Goal: Transaction & Acquisition: Purchase product/service

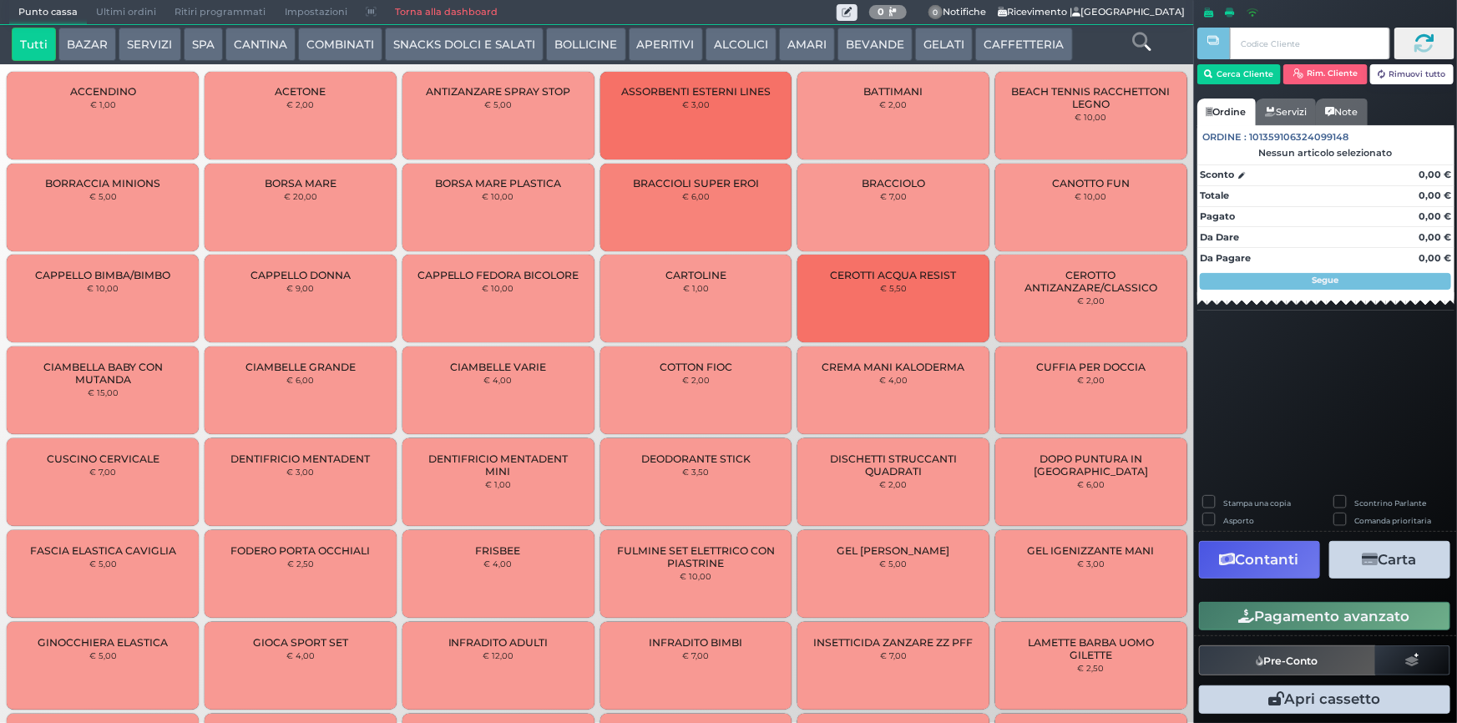
click at [134, 43] on button "SERVIZI" at bounding box center [150, 44] width 62 height 33
click at [978, 33] on button "CAFFETTERIA" at bounding box center [1023, 44] width 97 height 33
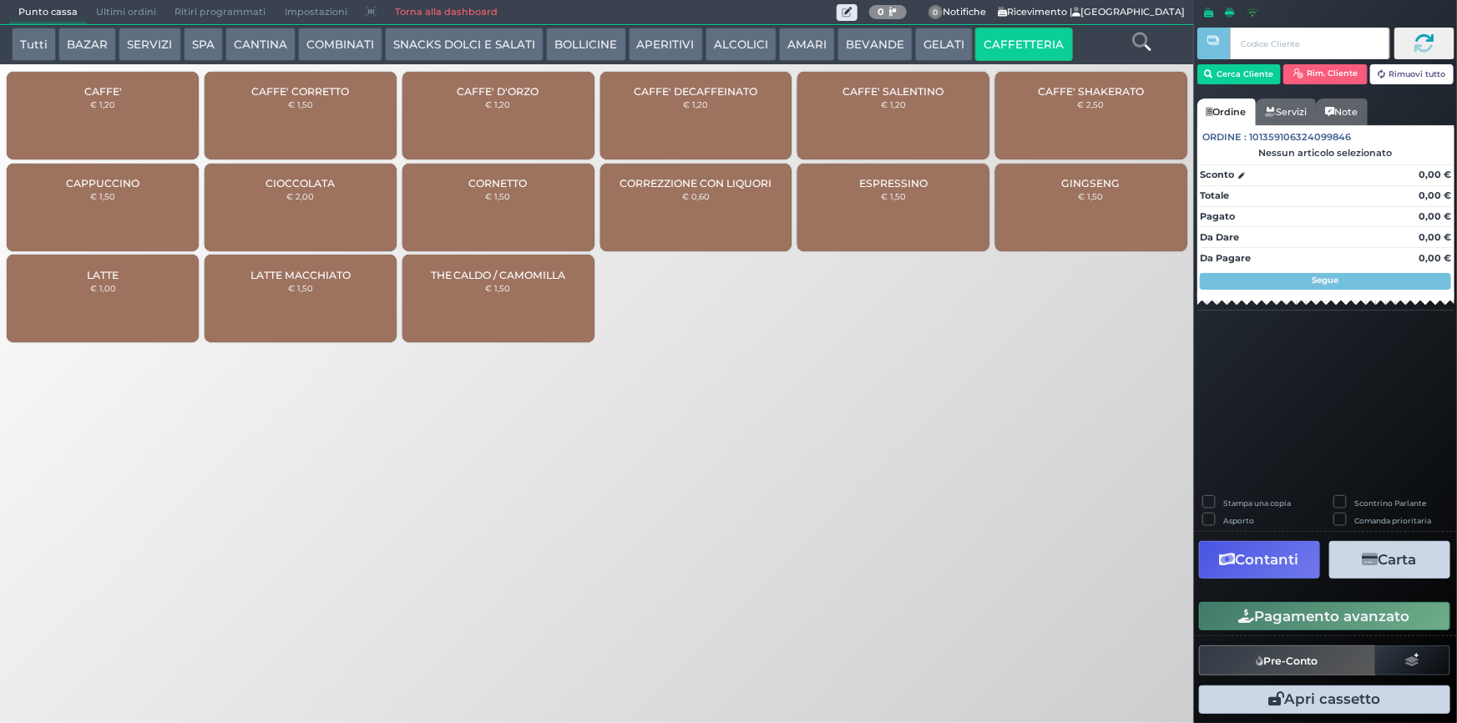
click at [96, 109] on small "€ 1,20" at bounding box center [102, 104] width 25 height 10
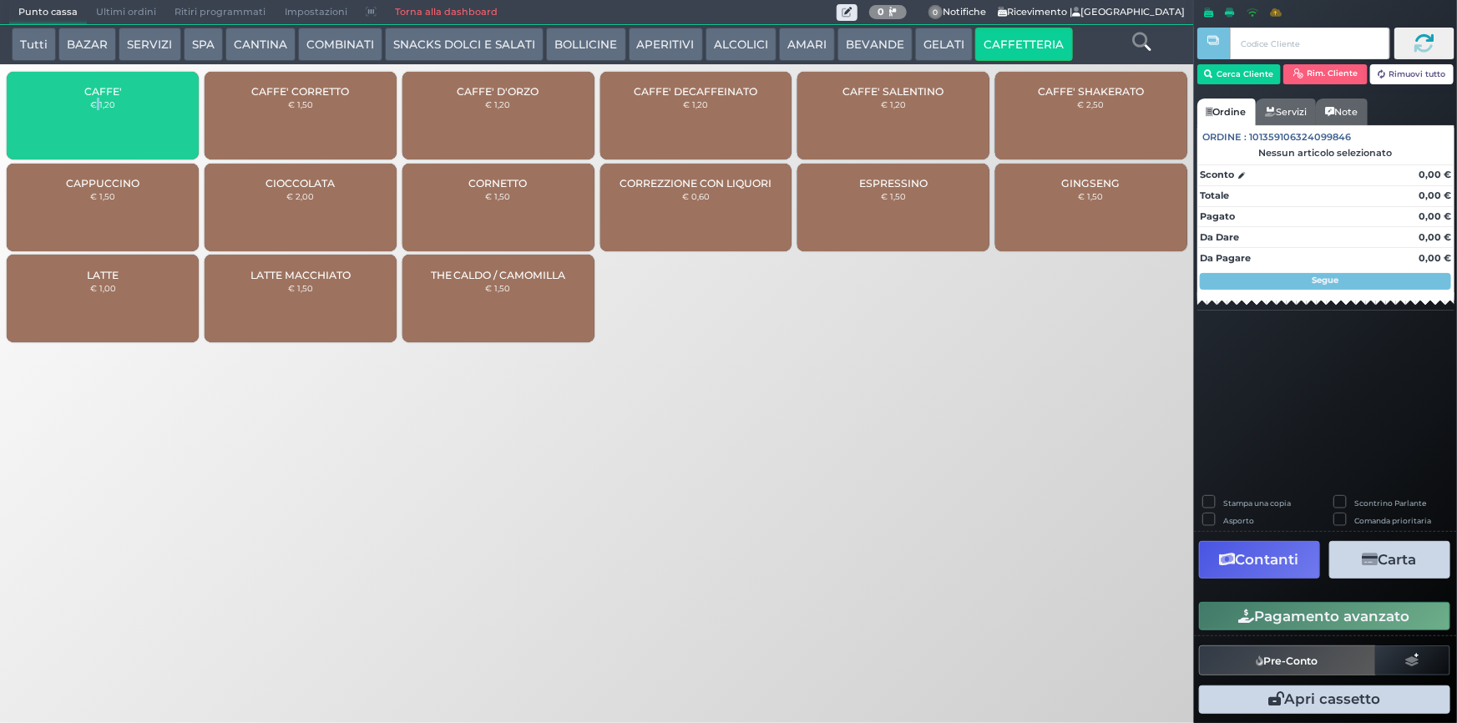
click at [96, 109] on small "€ 1,20" at bounding box center [102, 104] width 25 height 10
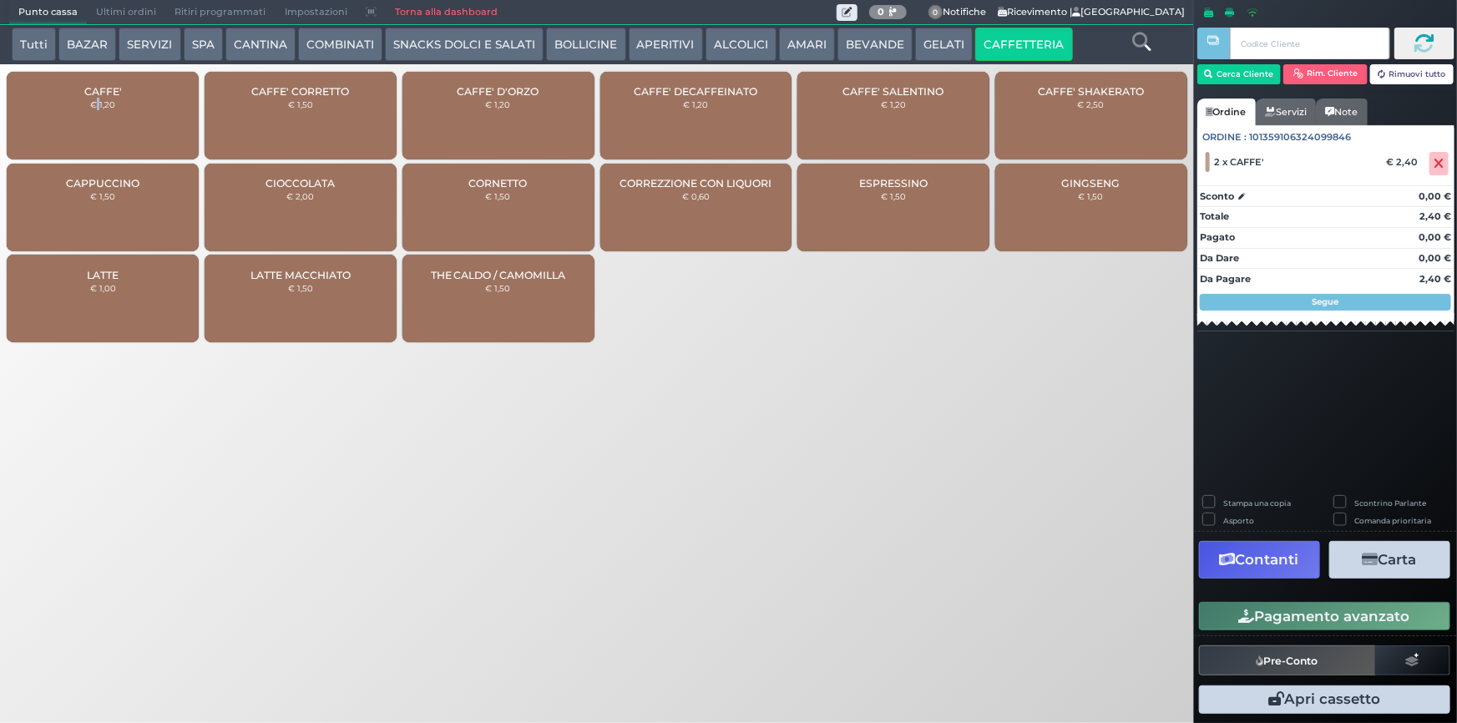
click at [1280, 630] on button "Pagamento avanzato" at bounding box center [1324, 616] width 251 height 28
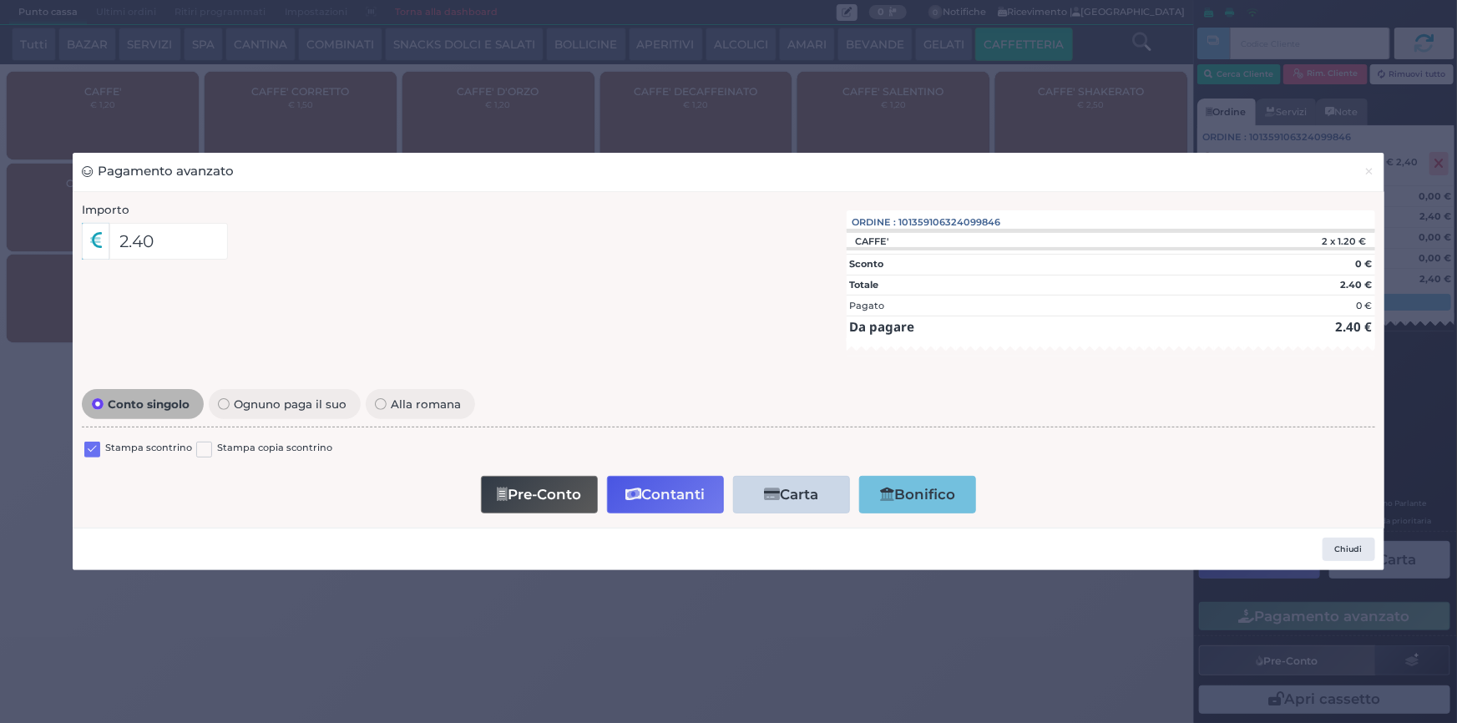
click at [137, 447] on label "Stampa scontrino" at bounding box center [148, 449] width 87 height 16
click at [98, 451] on label at bounding box center [92, 450] width 16 height 16
click at [0, 0] on input "checkbox" at bounding box center [0, 0] width 0 height 0
click at [664, 503] on button "Contanti" at bounding box center [665, 495] width 117 height 38
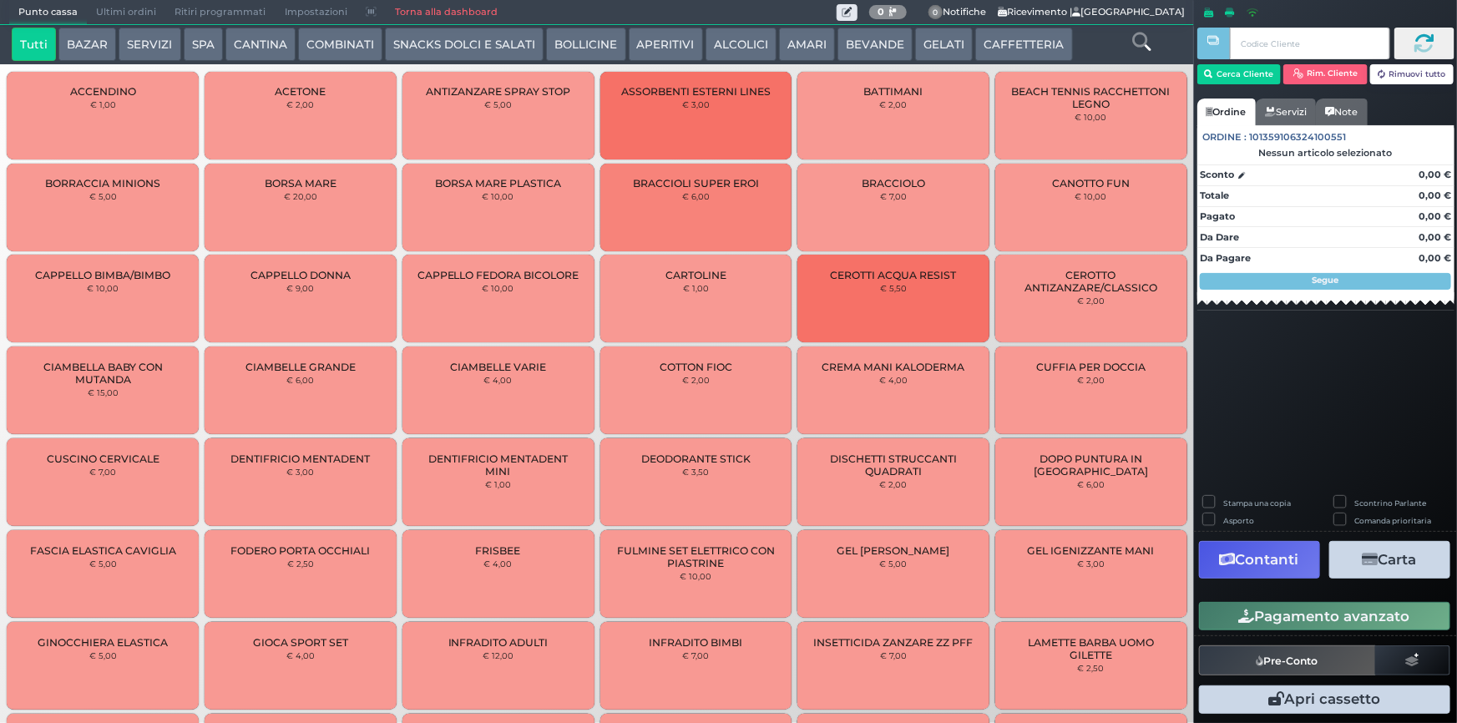
click at [991, 40] on button "CAFFETTERIA" at bounding box center [1023, 44] width 97 height 33
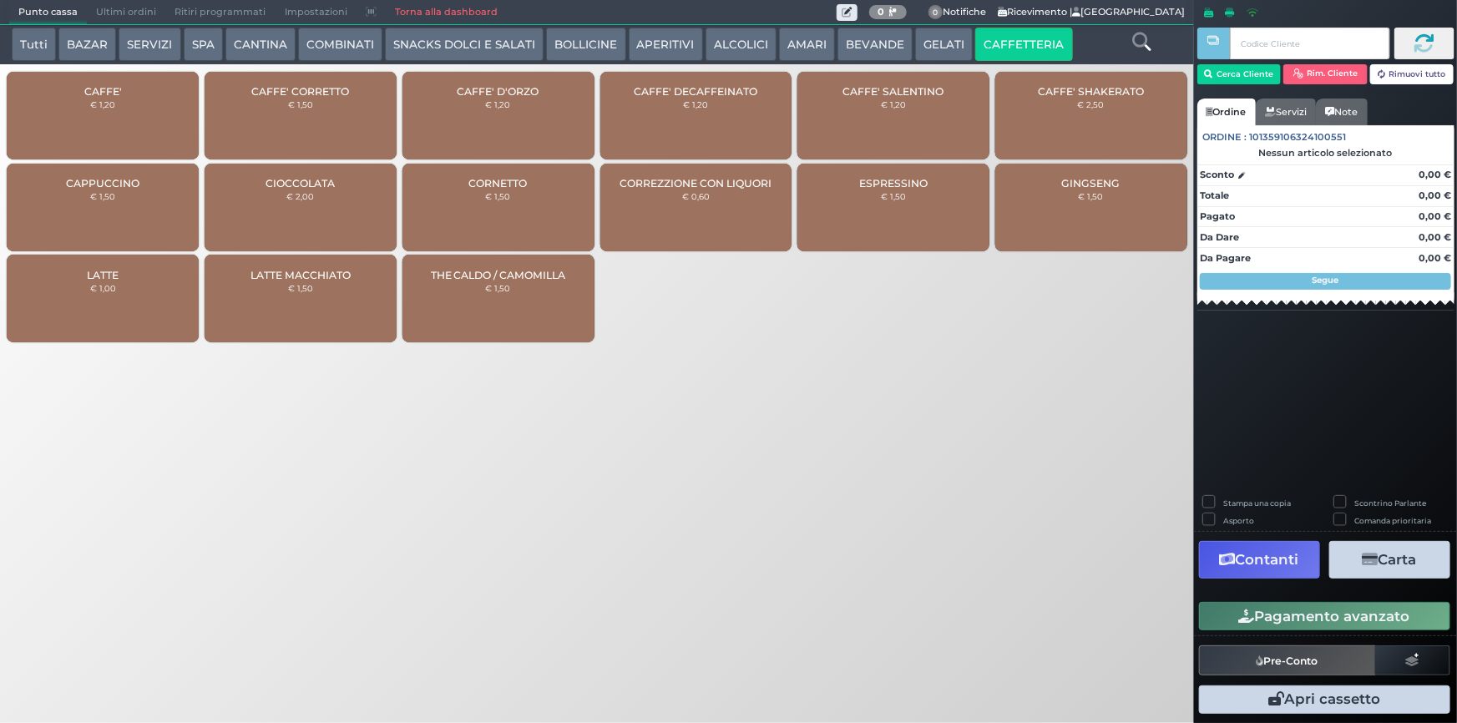
click at [134, 132] on div "CAFFE' € 1,20" at bounding box center [103, 116] width 192 height 88
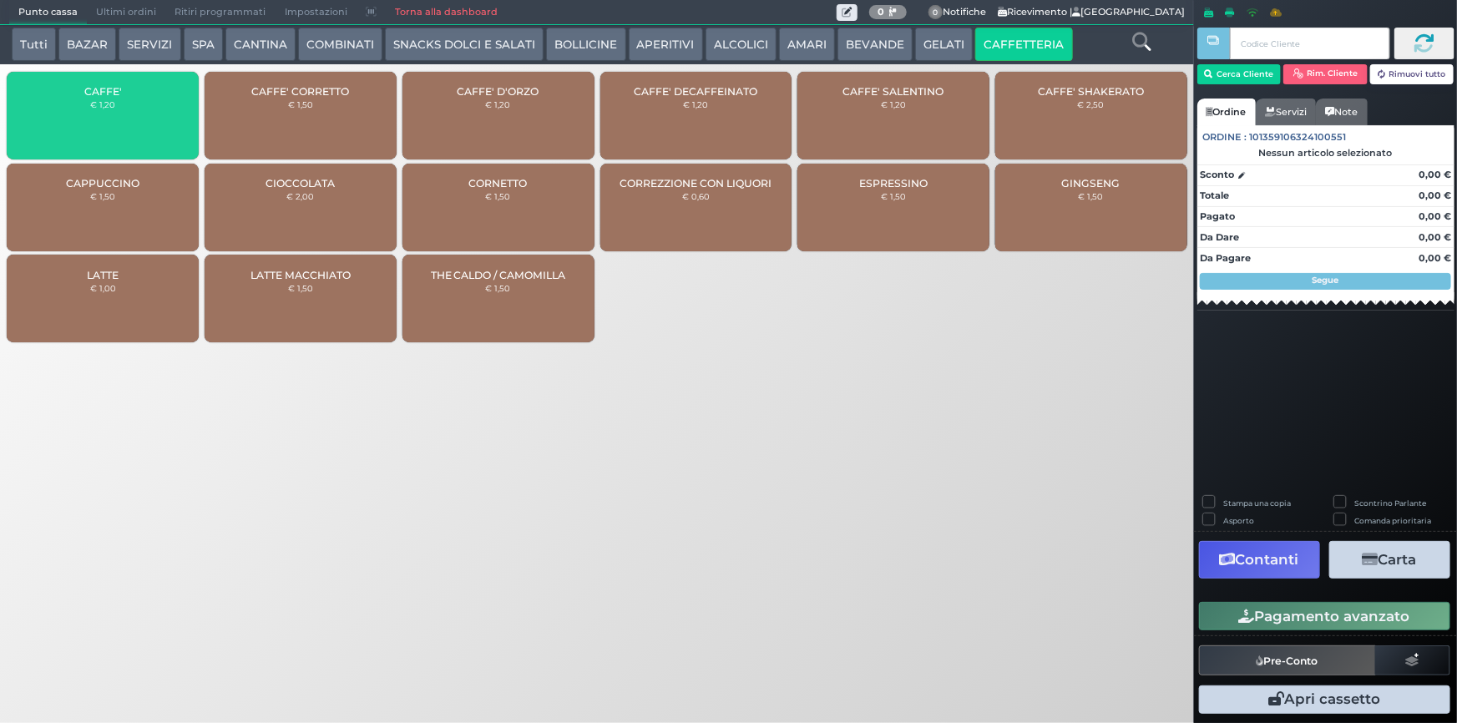
click at [134, 132] on div "CAFFE' € 1,20" at bounding box center [103, 116] width 192 height 88
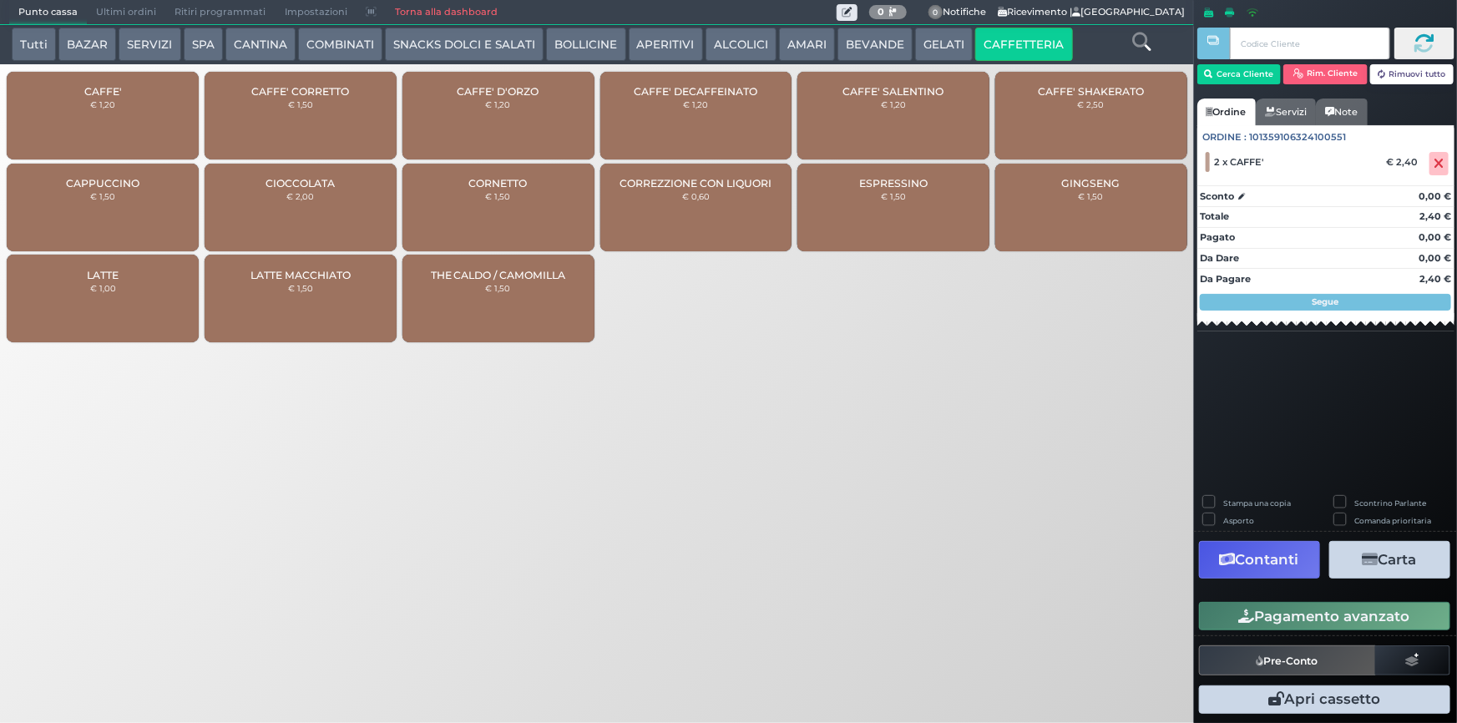
click at [1289, 614] on button "Pagamento avanzato" at bounding box center [1324, 616] width 251 height 28
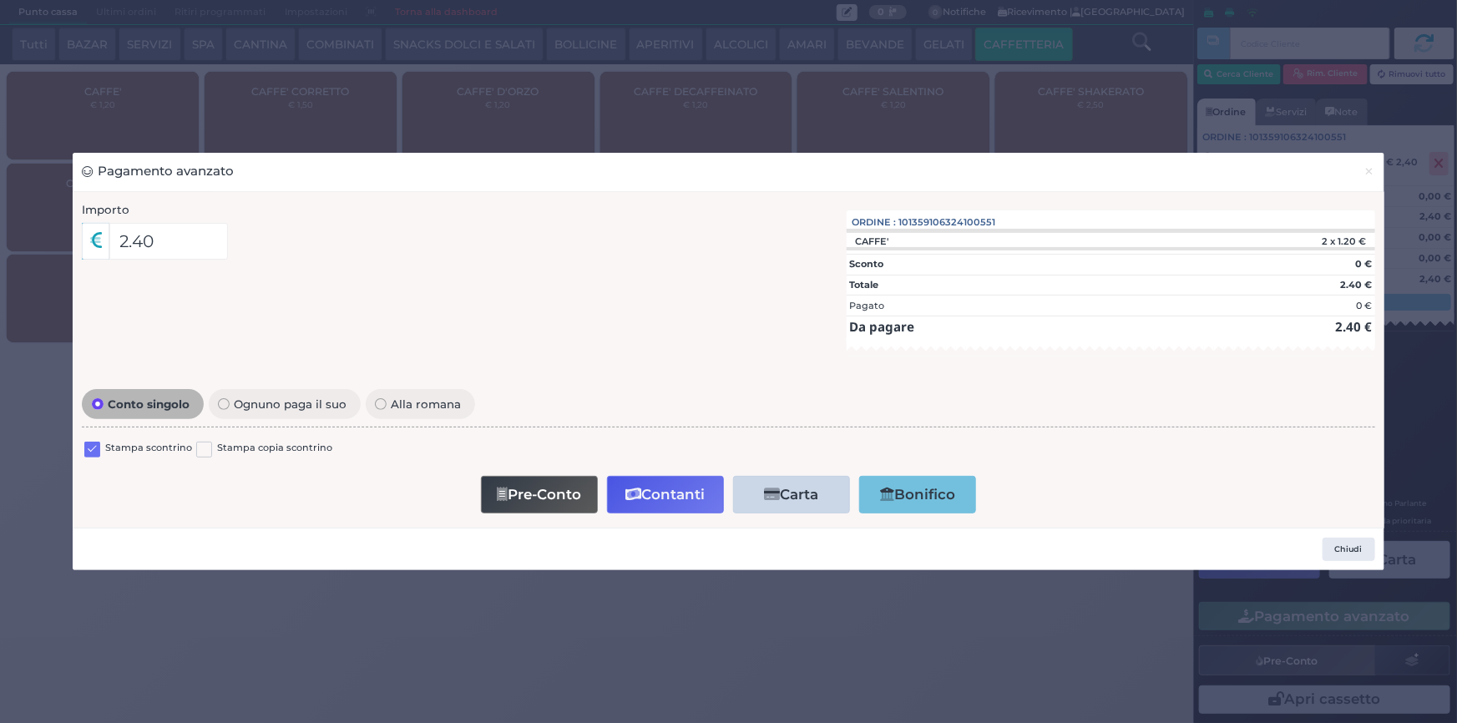
click at [91, 449] on label at bounding box center [92, 450] width 16 height 16
click at [0, 0] on input "checkbox" at bounding box center [0, 0] width 0 height 0
click at [681, 498] on button "Contanti" at bounding box center [665, 495] width 117 height 38
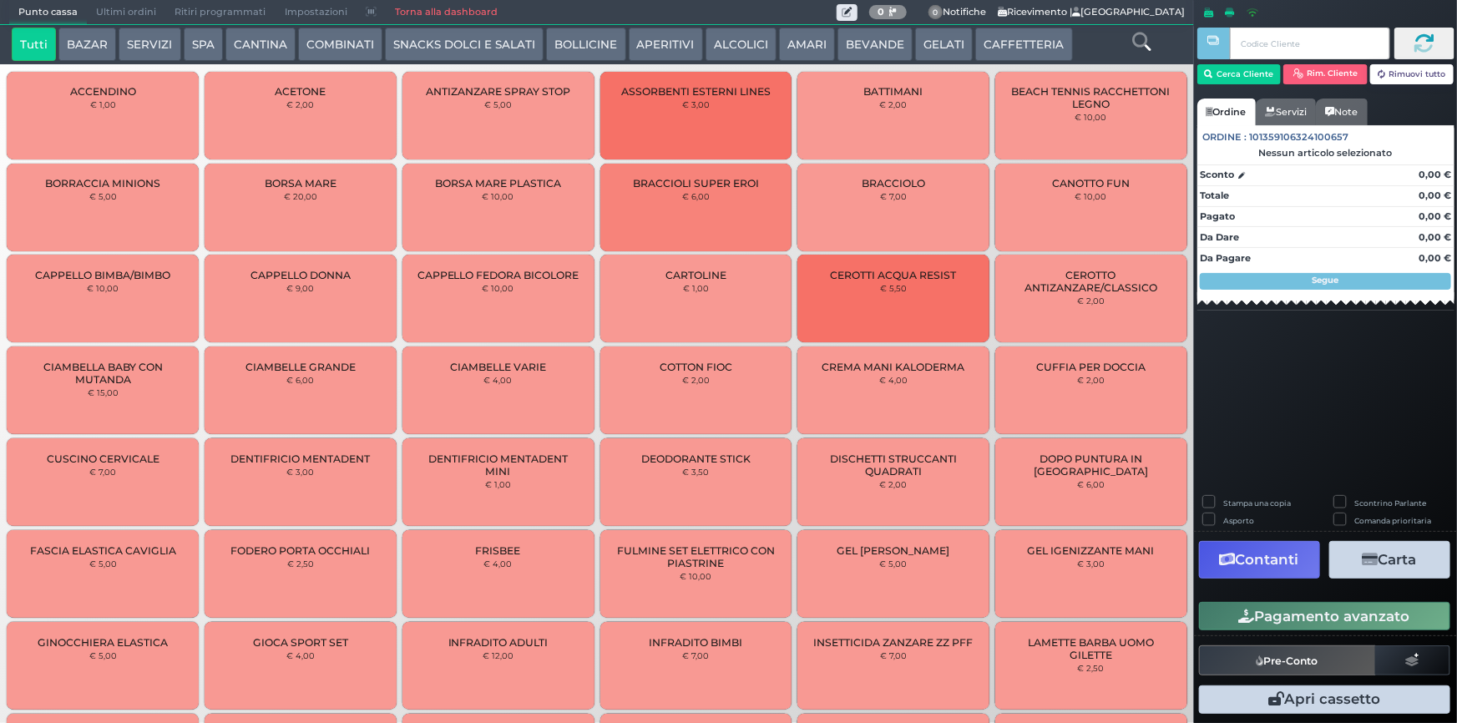
click at [96, 6] on span "Ultimi ordini" at bounding box center [126, 12] width 78 height 23
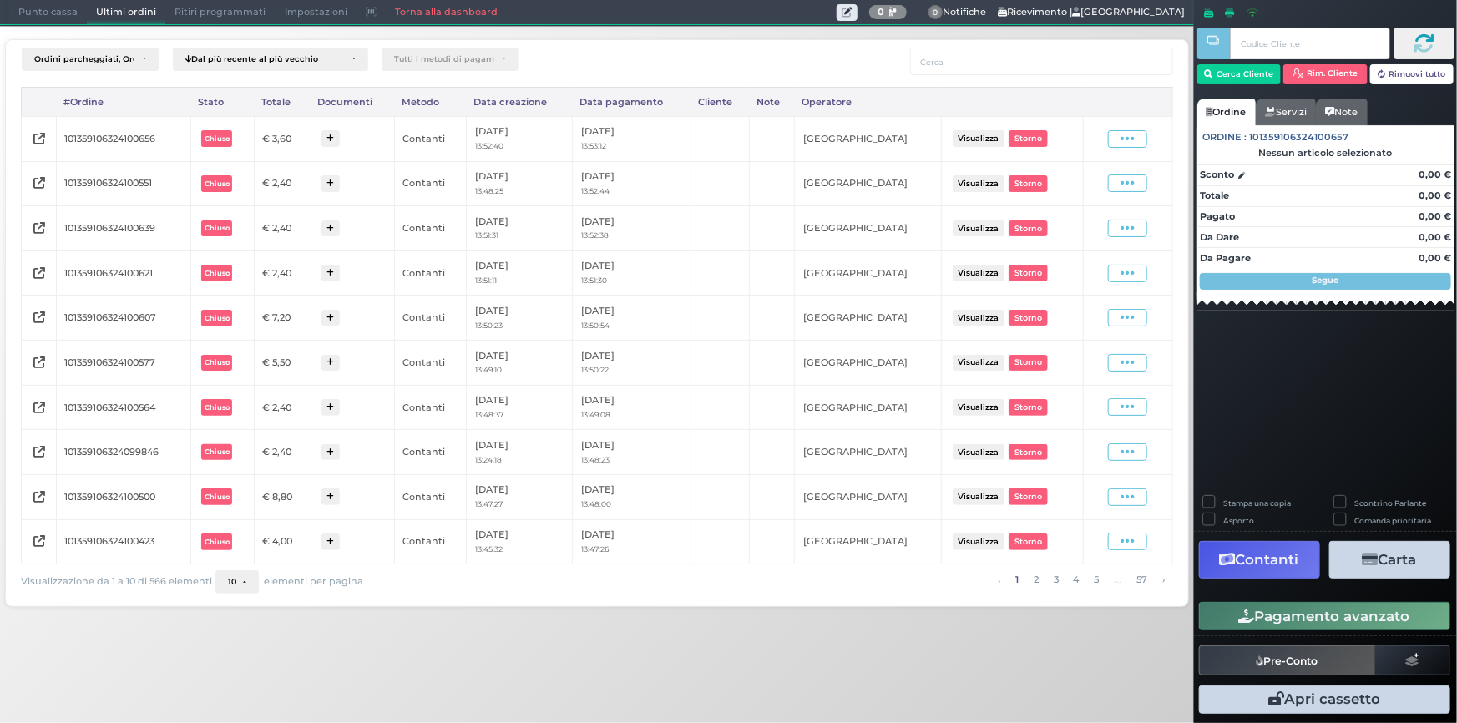
click at [61, 18] on span "Punto cassa" at bounding box center [48, 12] width 78 height 23
